Goal: Information Seeking & Learning: Check status

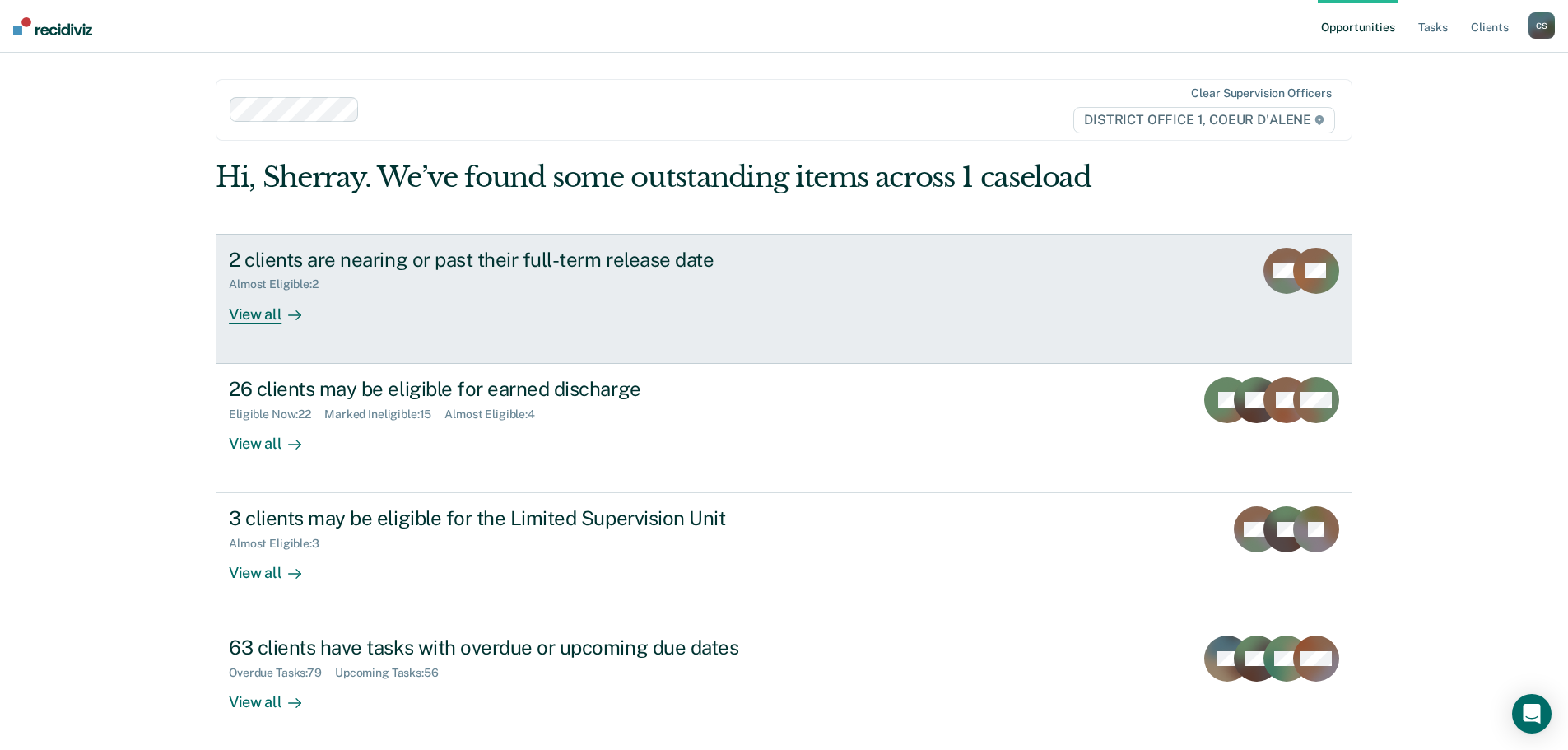
click at [505, 322] on div "2 clients are nearing or past their full-term release date Almost Eligible : 2 …" at bounding box center [537, 285] width 617 height 76
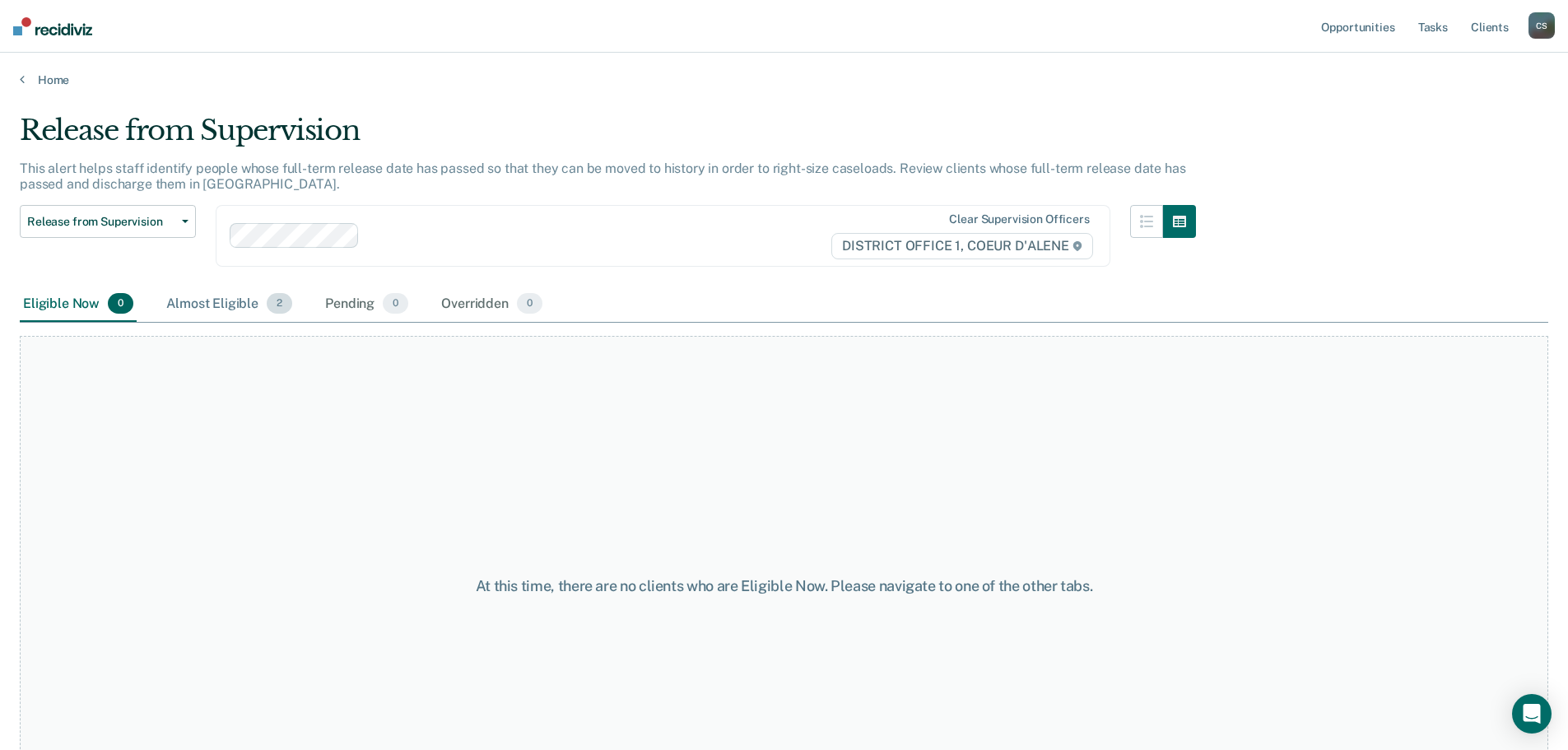
click at [223, 305] on div "Almost Eligible 2" at bounding box center [229, 305] width 133 height 36
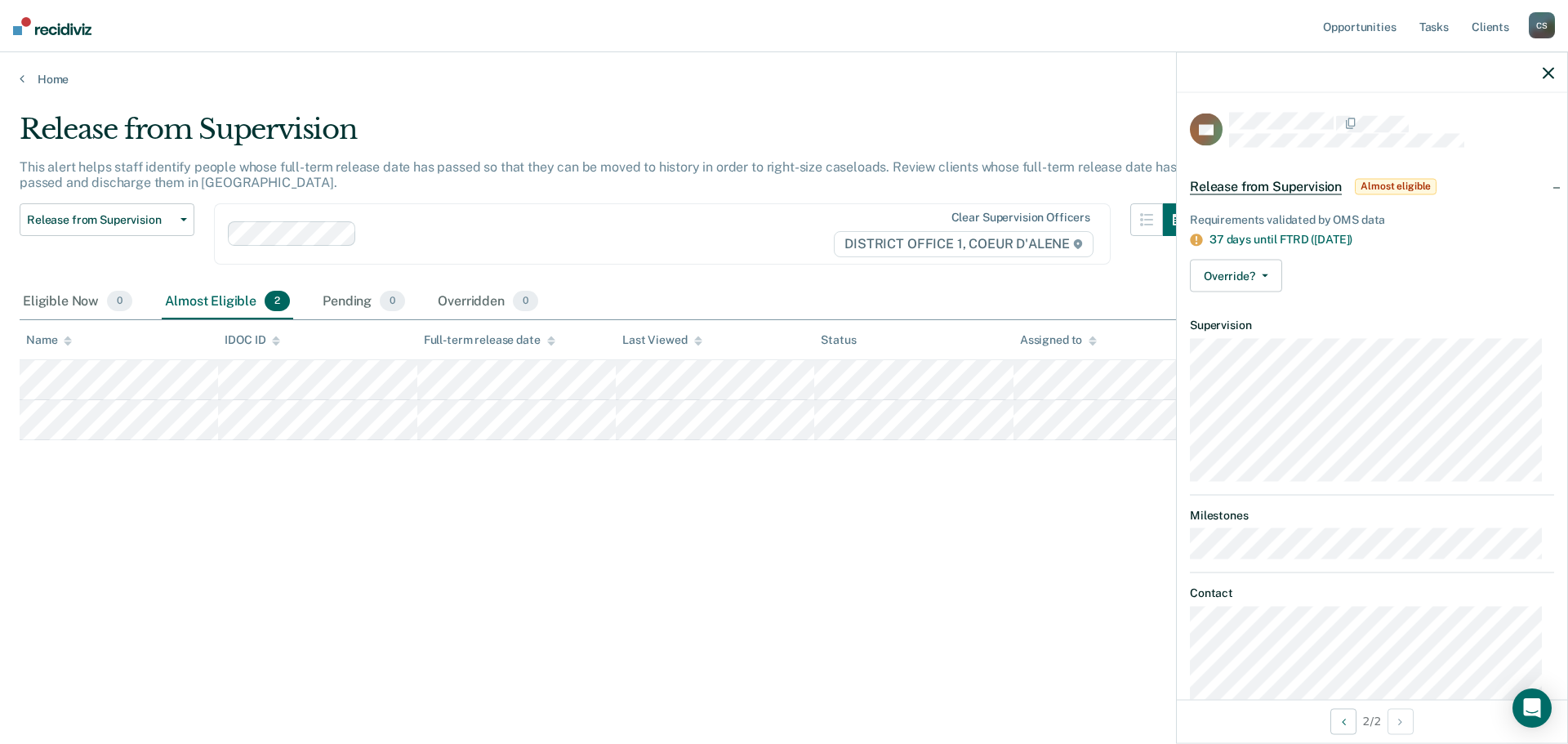
click at [1552, 80] on div at bounding box center [1372, 72] width 390 height 41
click at [1554, 76] on div at bounding box center [1372, 72] width 390 height 41
click at [1553, 73] on icon "button" at bounding box center [1548, 72] width 12 height 12
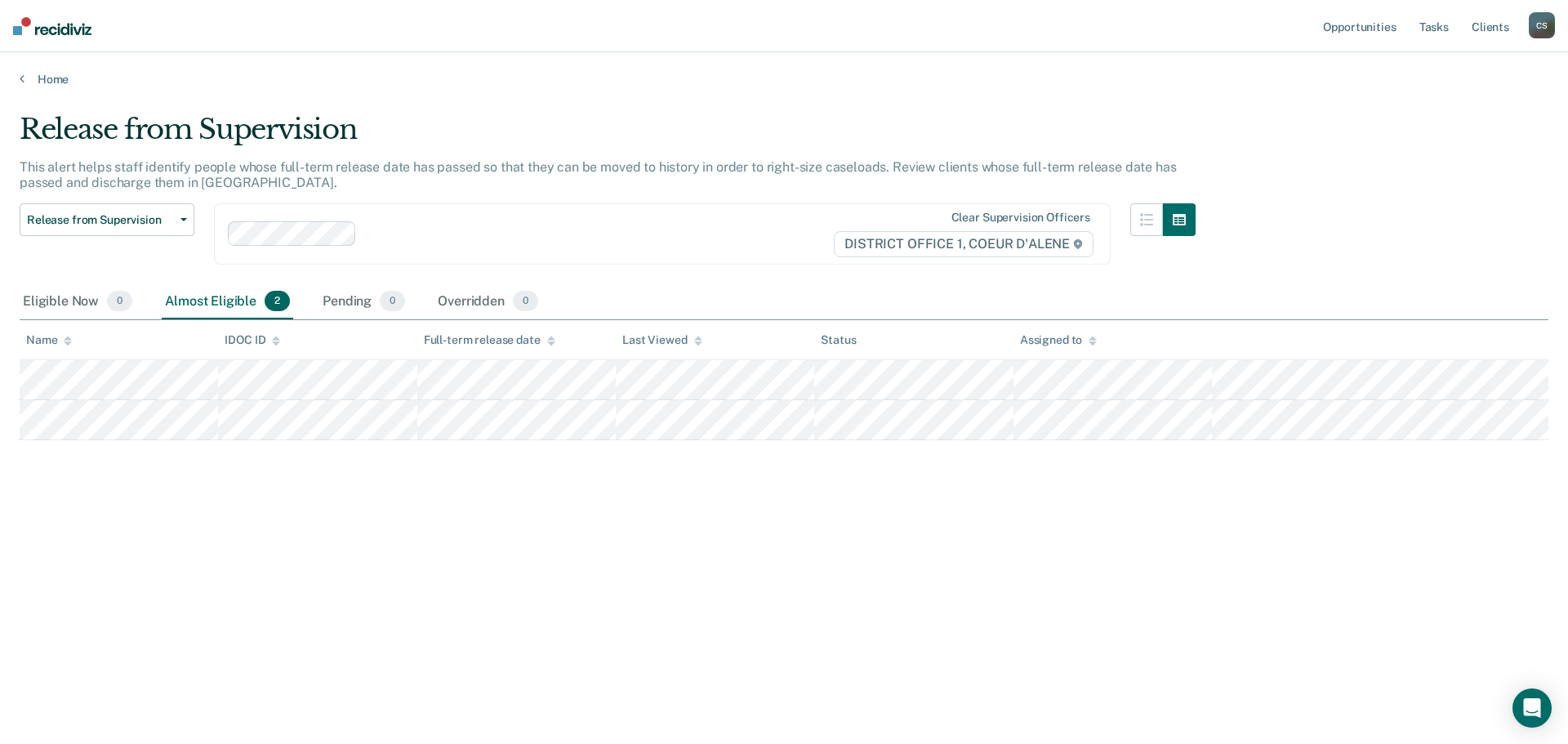
click at [1553, 73] on body "Looks like you’re using Internet Explorer 11. For faster loading and a better e…" at bounding box center [784, 372] width 1568 height 744
click at [1553, 73] on div "Home" at bounding box center [784, 70] width 1568 height 34
click at [1438, 26] on link "Tasks" at bounding box center [1434, 26] width 36 height 52
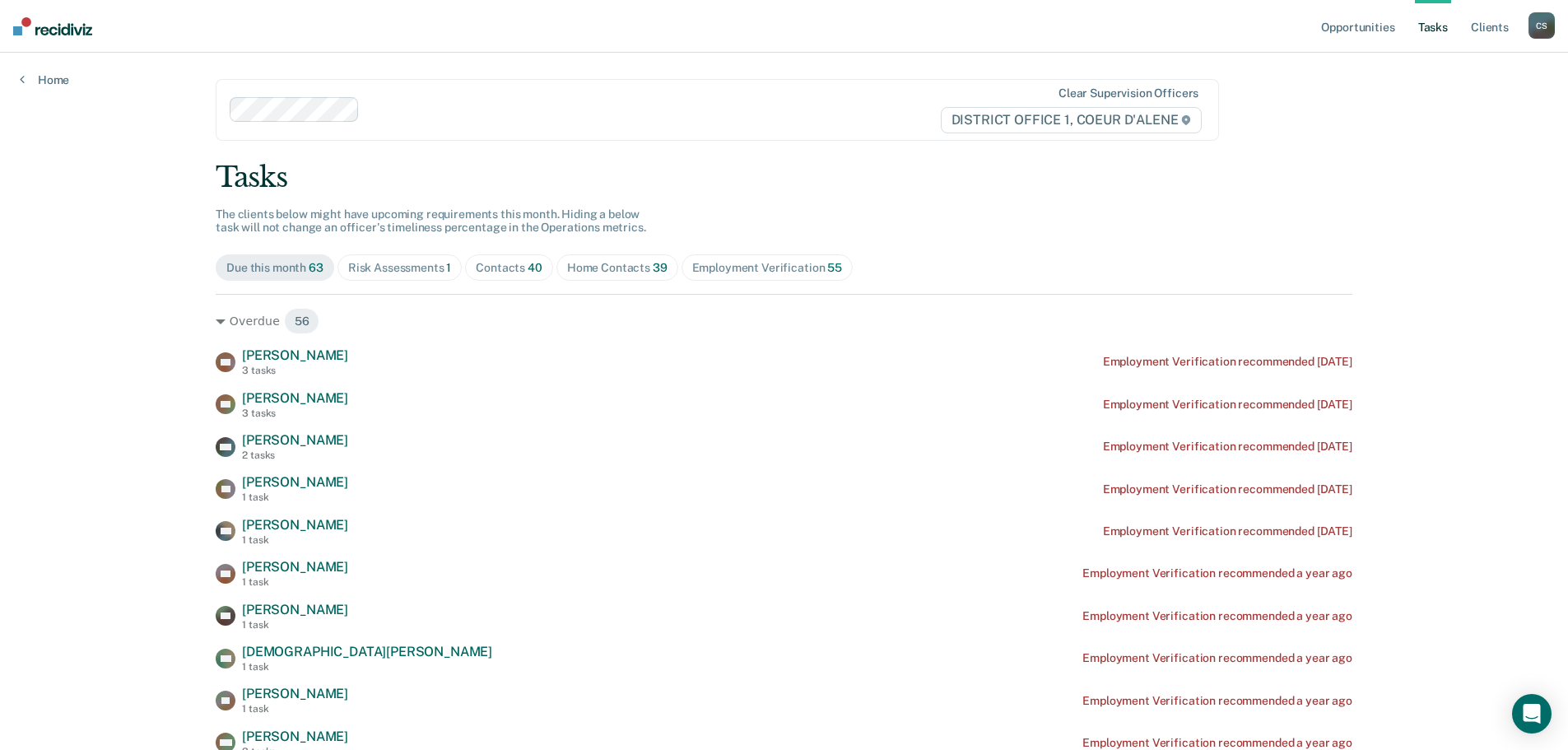
click at [496, 269] on div "Contacts 40" at bounding box center [509, 268] width 66 height 14
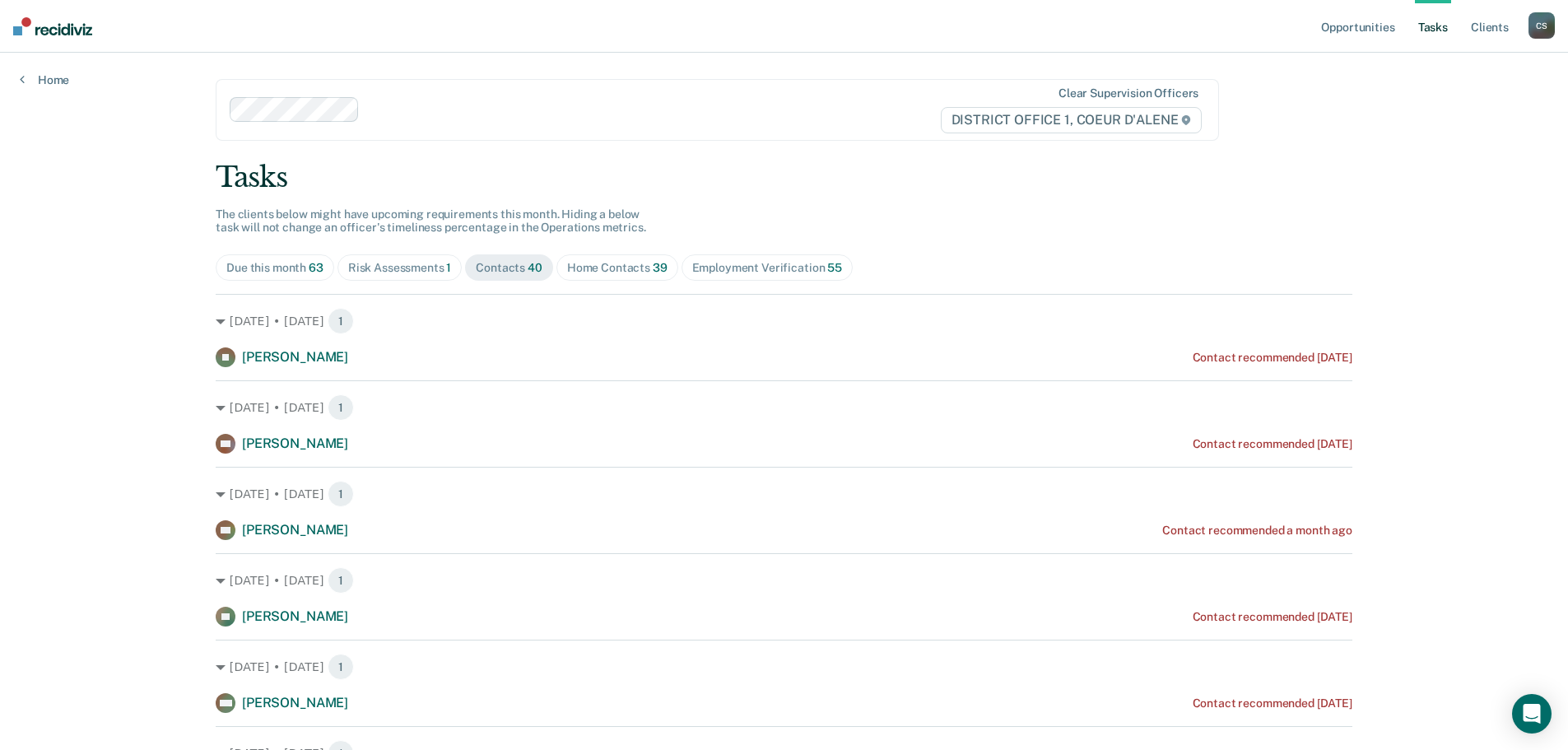
click at [601, 269] on div "Home Contacts 39" at bounding box center [617, 268] width 100 height 14
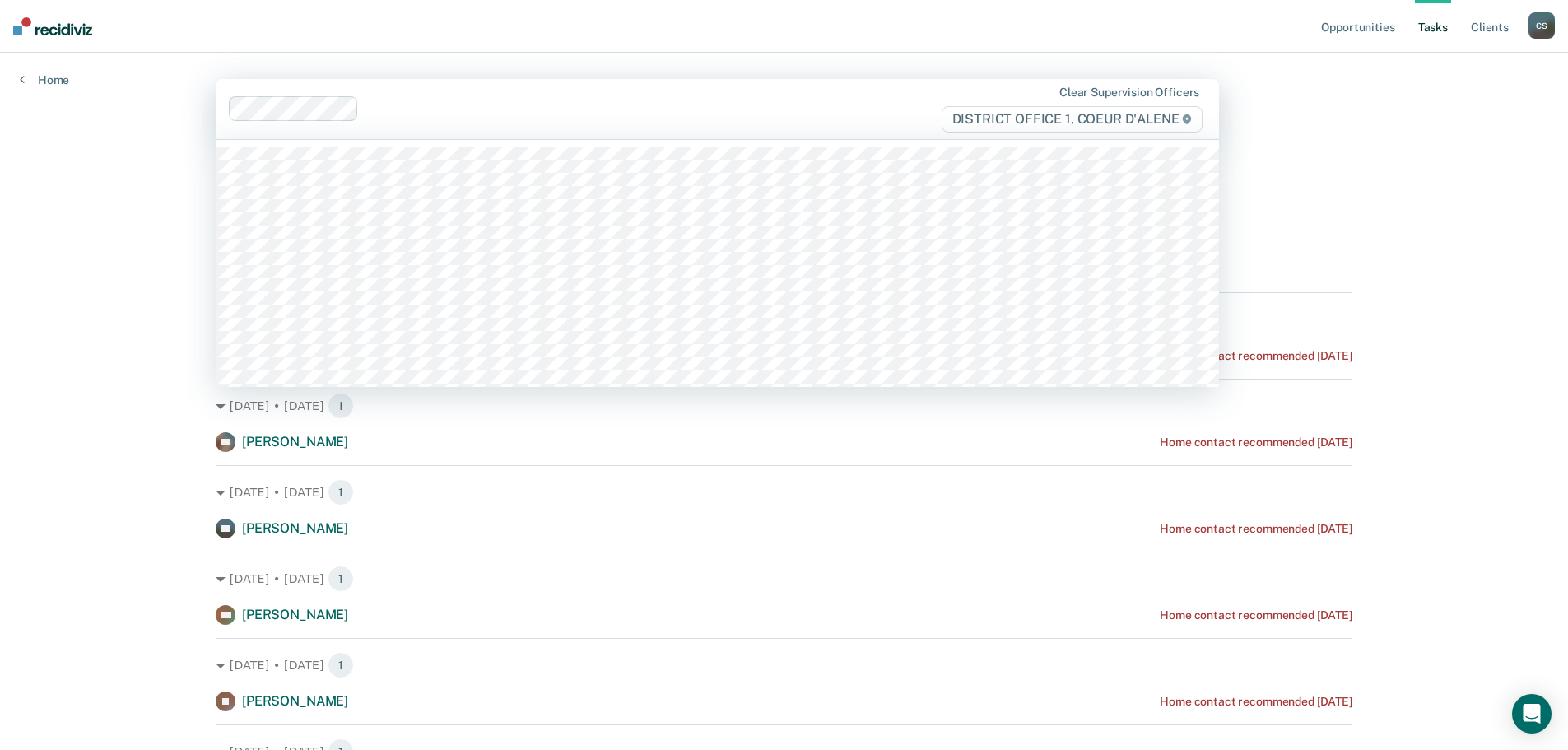
click at [764, 99] on div at bounding box center [639, 108] width 546 height 19
click at [694, 47] on nav "Opportunities Tasks Client s [PERSON_NAME] C S Profile How it works Log Out" at bounding box center [784, 26] width 1568 height 53
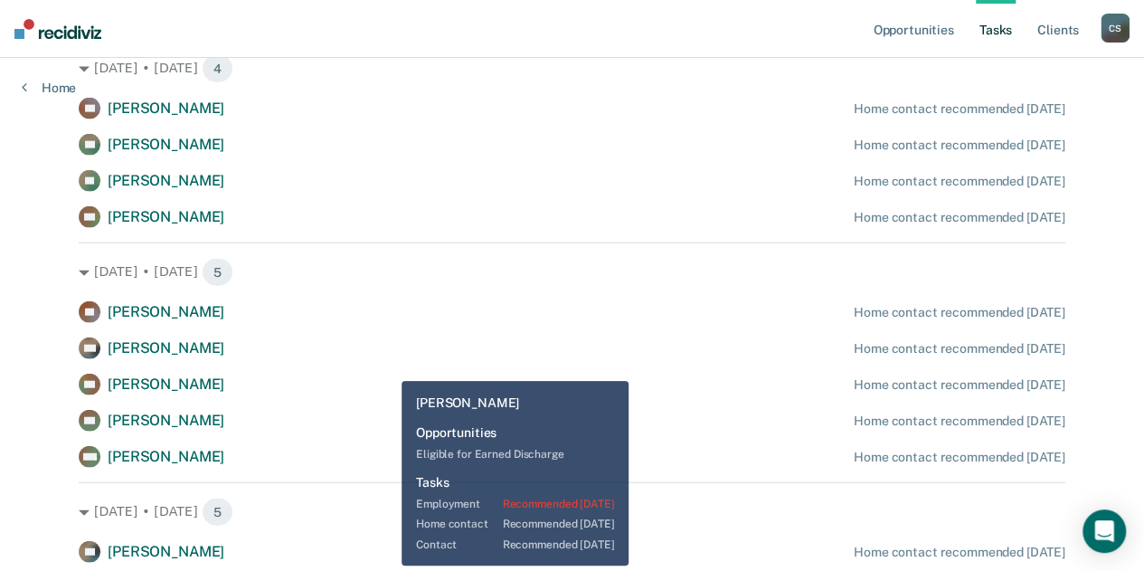
scroll to position [2081, 0]
